Goal: Task Accomplishment & Management: Manage account settings

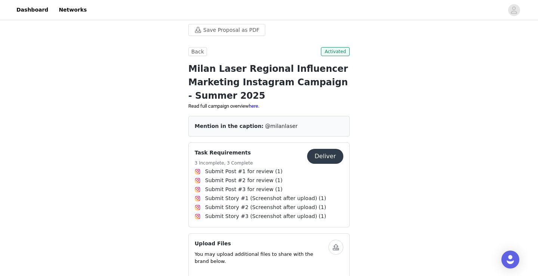
scroll to position [146, 0]
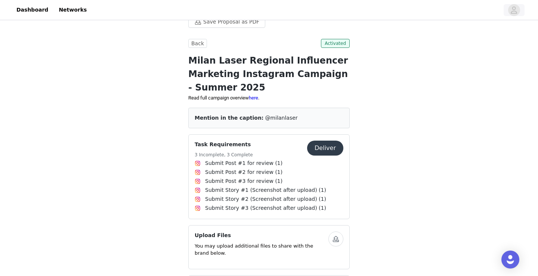
click at [516, 10] on icon "avatar" at bounding box center [513, 10] width 7 height 12
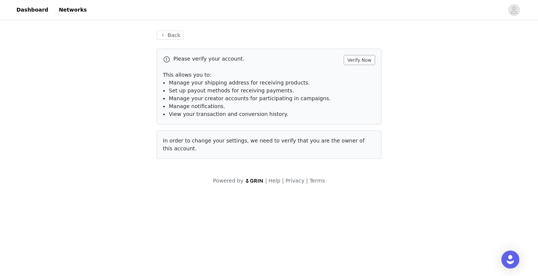
click at [360, 60] on button "Verify Now" at bounding box center [359, 60] width 31 height 10
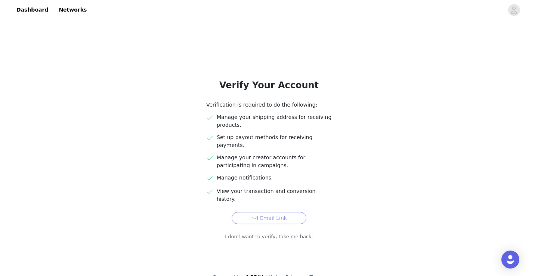
click at [279, 212] on button "Email Link" at bounding box center [269, 218] width 75 height 12
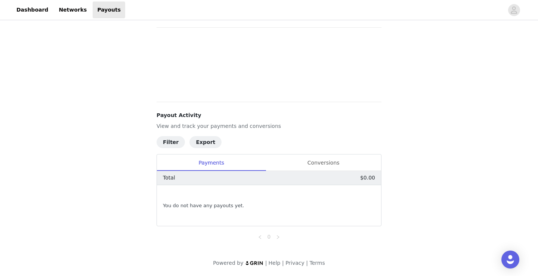
scroll to position [36, 0]
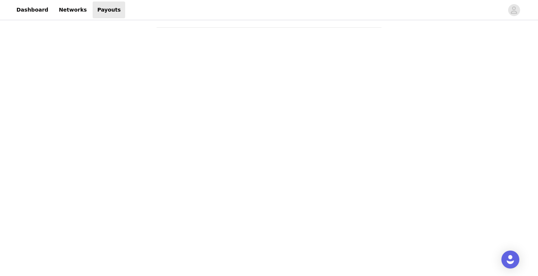
click at [81, 218] on div "Payouts View your payment related transactions. Payout Activity View and track …" at bounding box center [269, 268] width 538 height 566
click at [126, 96] on div "Payouts View your payment related transactions. Payout Activity View and track …" at bounding box center [269, 143] width 538 height 600
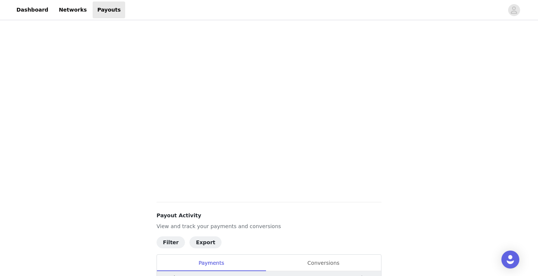
scroll to position [127, 0]
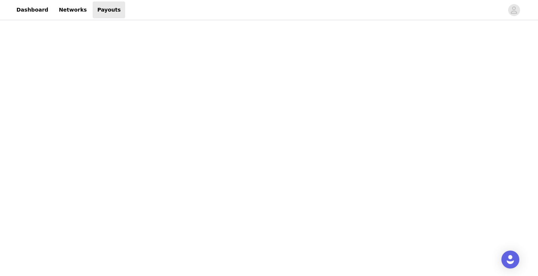
click at [131, 180] on div "Payouts View your payment related transactions. Payout Activity View and track …" at bounding box center [269, 182] width 538 height 576
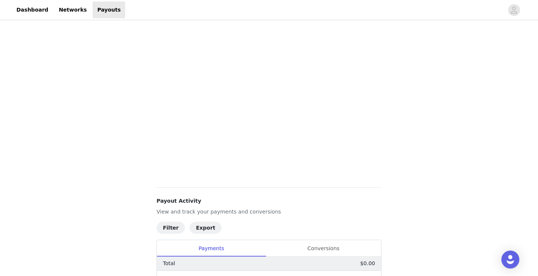
scroll to position [122, 0]
